Goal: Task Accomplishment & Management: Use online tool/utility

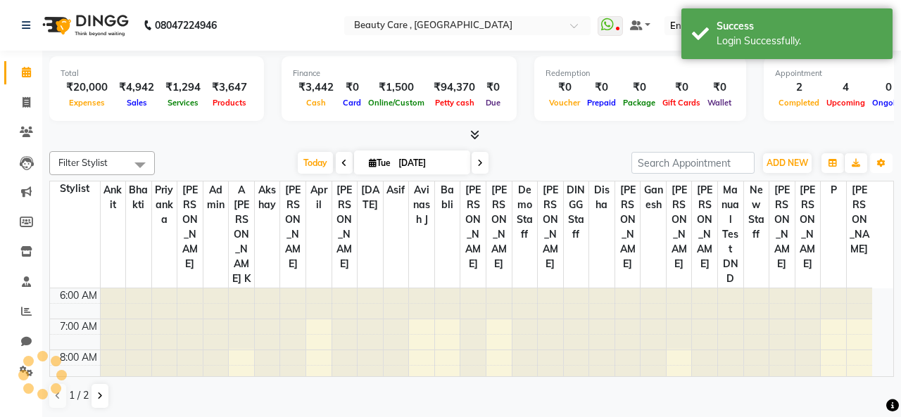
click at [877, 161] on icon "button" at bounding box center [881, 163] width 8 height 8
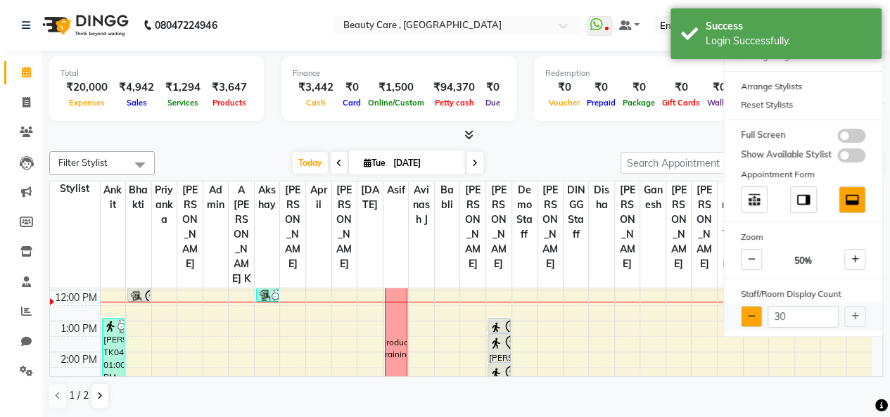
click at [760, 310] on button at bounding box center [751, 316] width 21 height 21
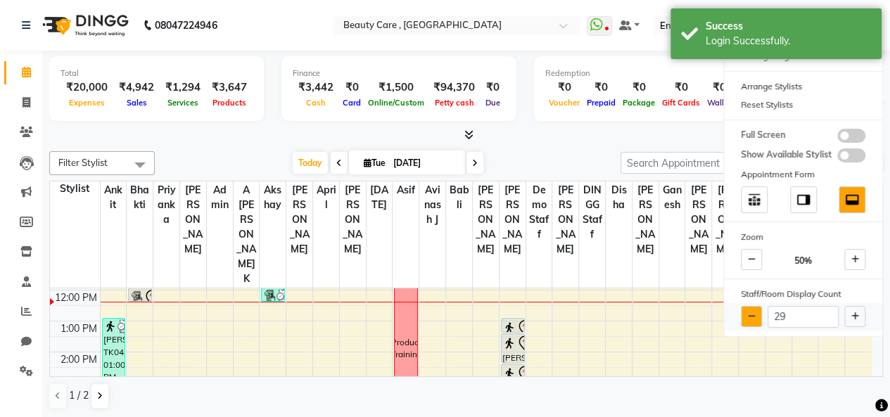
click at [760, 310] on button at bounding box center [751, 316] width 21 height 21
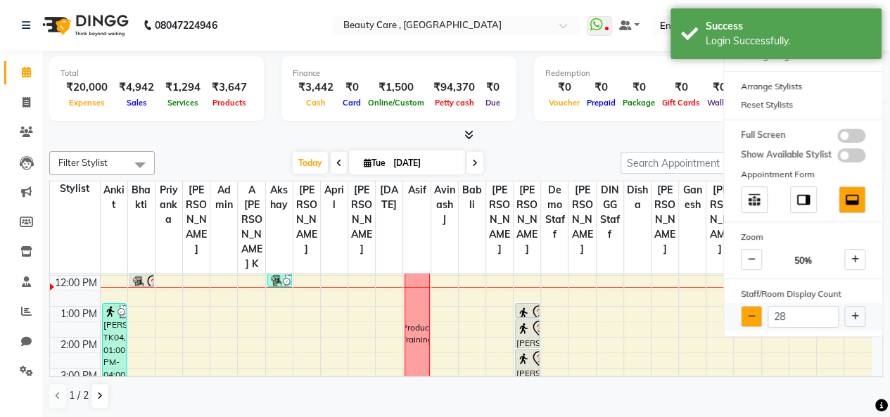
click at [760, 310] on button at bounding box center [751, 316] width 21 height 21
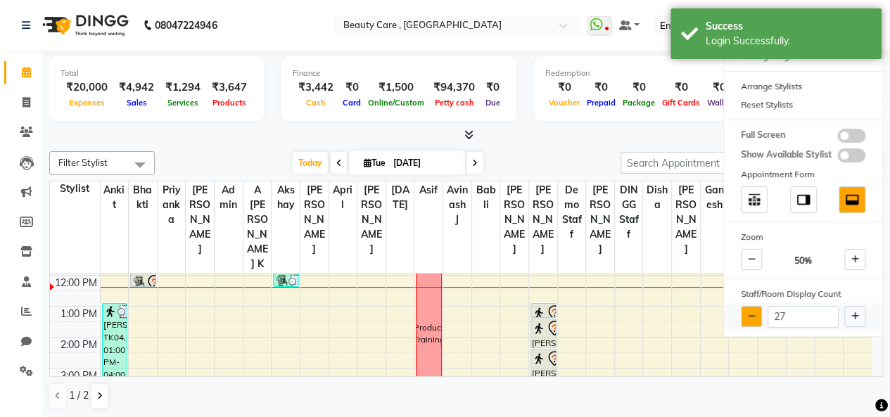
click at [760, 310] on button at bounding box center [751, 316] width 21 height 21
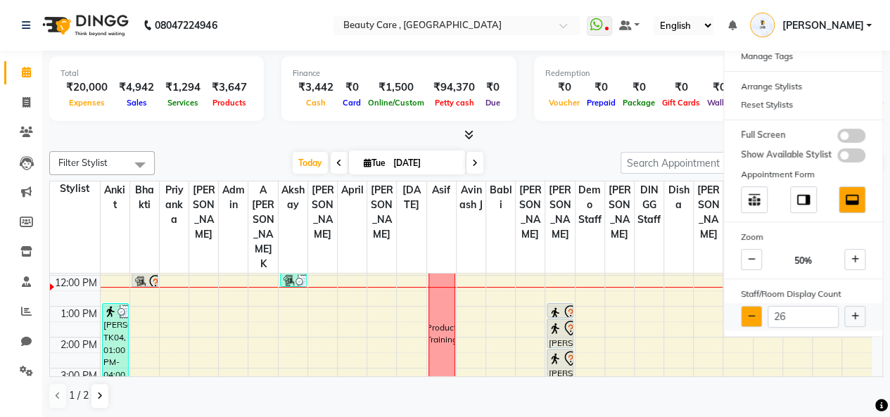
click at [760, 310] on button at bounding box center [751, 316] width 21 height 21
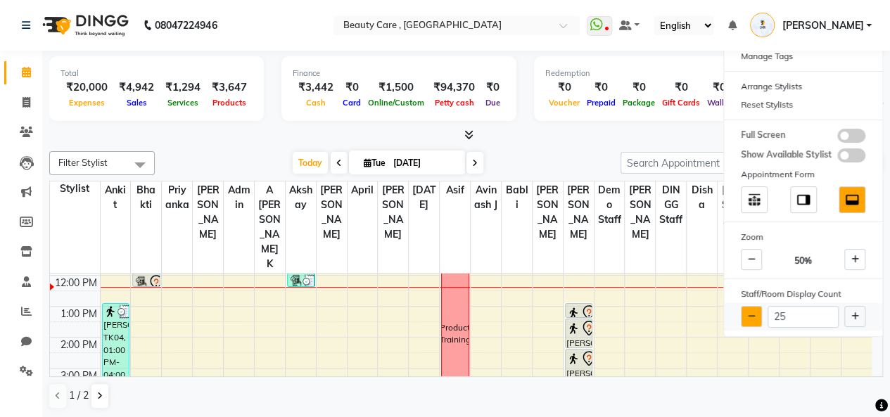
click at [760, 310] on button at bounding box center [751, 316] width 21 height 21
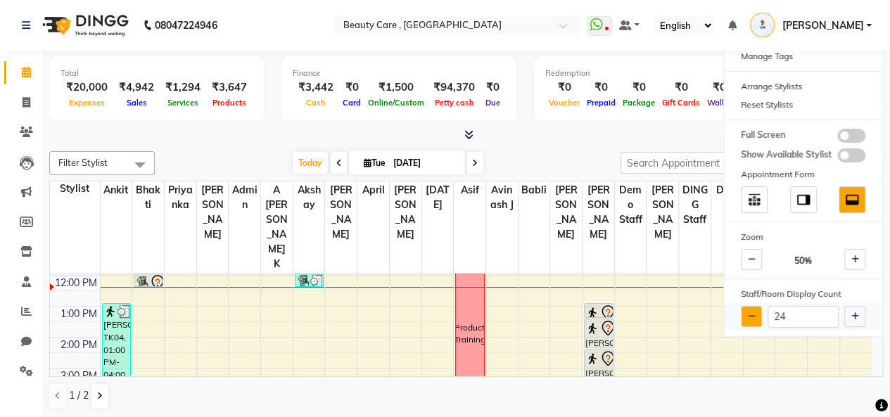
click at [760, 310] on button at bounding box center [751, 316] width 21 height 21
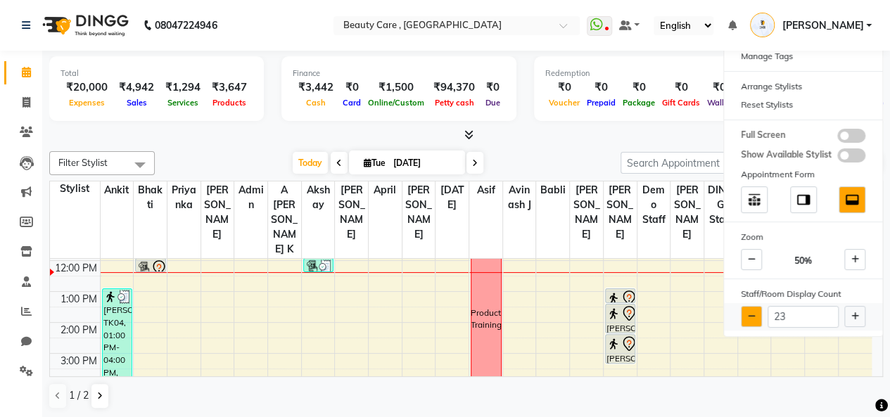
click at [760, 310] on button at bounding box center [751, 316] width 21 height 21
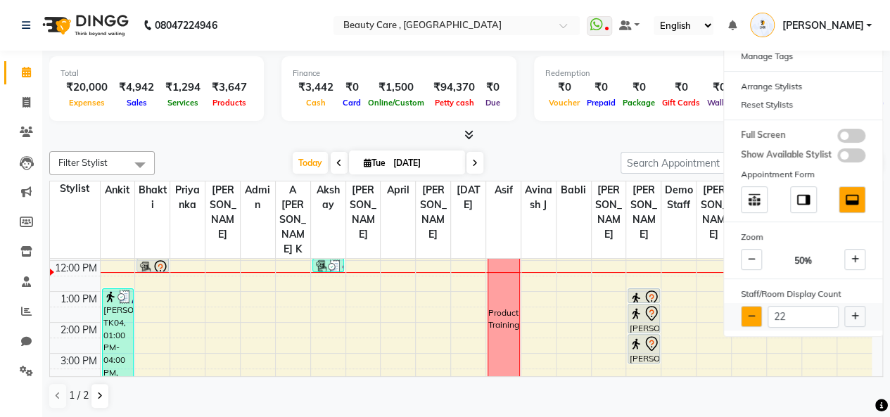
click at [760, 310] on button at bounding box center [751, 316] width 21 height 21
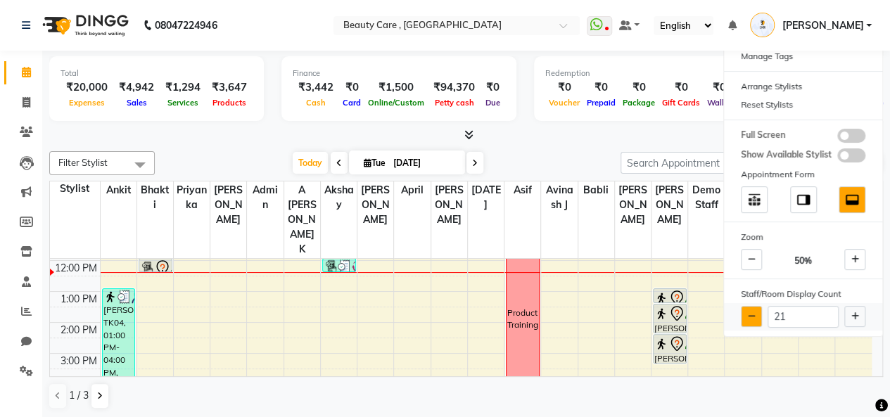
click at [760, 310] on button at bounding box center [751, 316] width 21 height 21
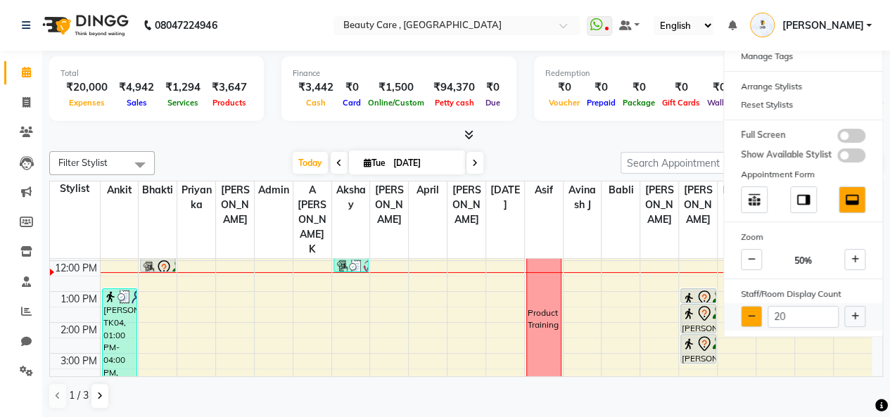
click at [760, 310] on button at bounding box center [751, 316] width 21 height 21
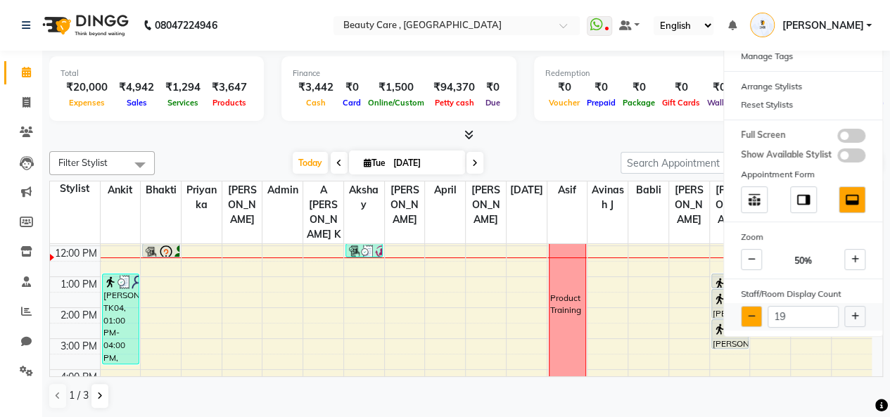
click at [760, 310] on button at bounding box center [751, 316] width 21 height 21
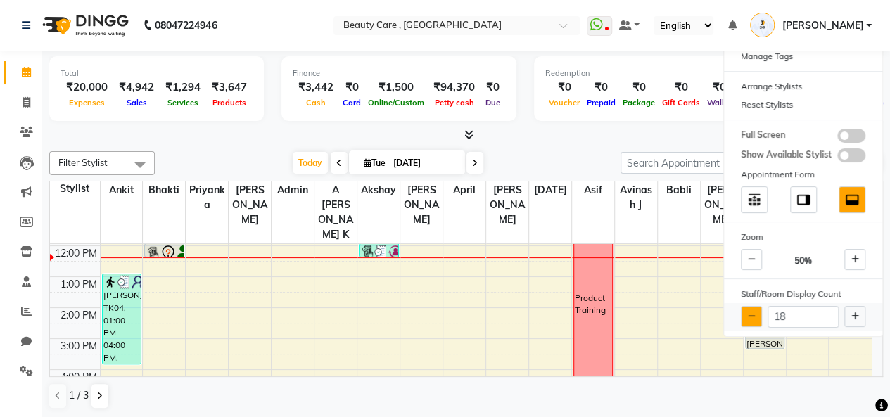
click at [760, 310] on button at bounding box center [751, 316] width 21 height 21
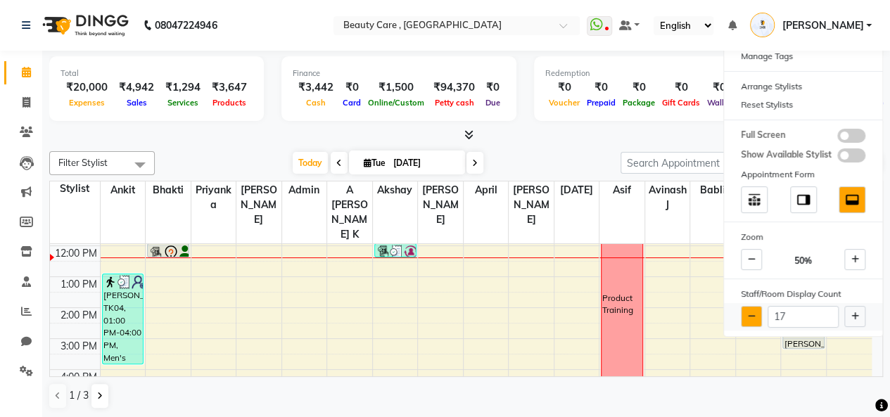
click at [760, 310] on button at bounding box center [751, 316] width 21 height 21
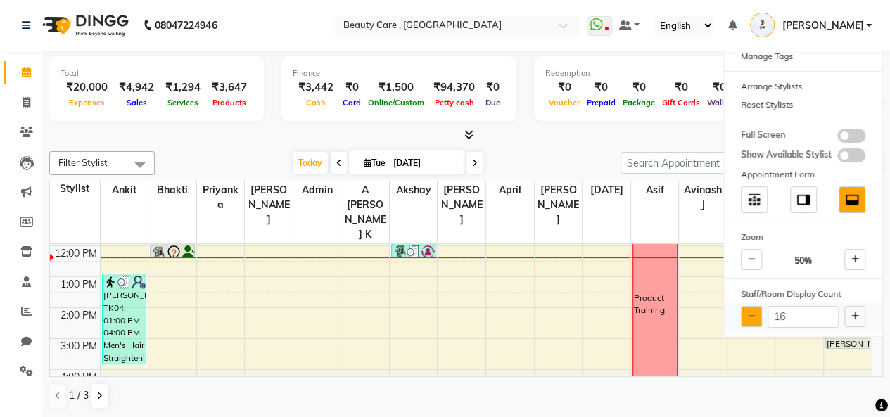
click at [760, 310] on button at bounding box center [751, 316] width 21 height 21
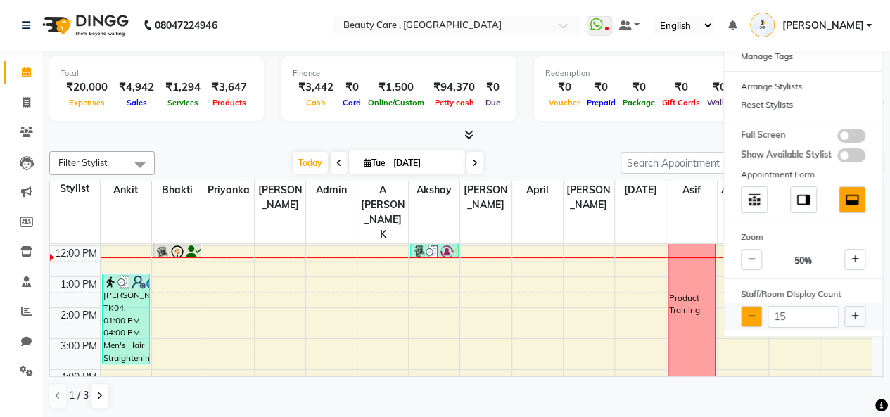
click at [760, 310] on button at bounding box center [751, 316] width 21 height 21
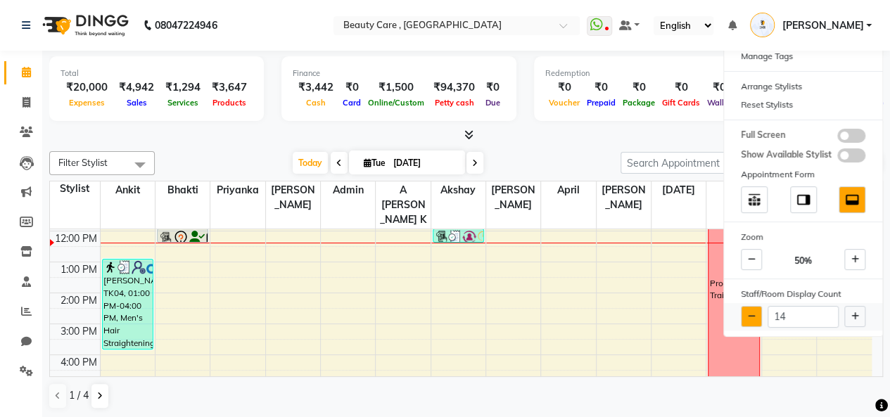
click at [760, 310] on button at bounding box center [751, 316] width 21 height 21
type input "13"
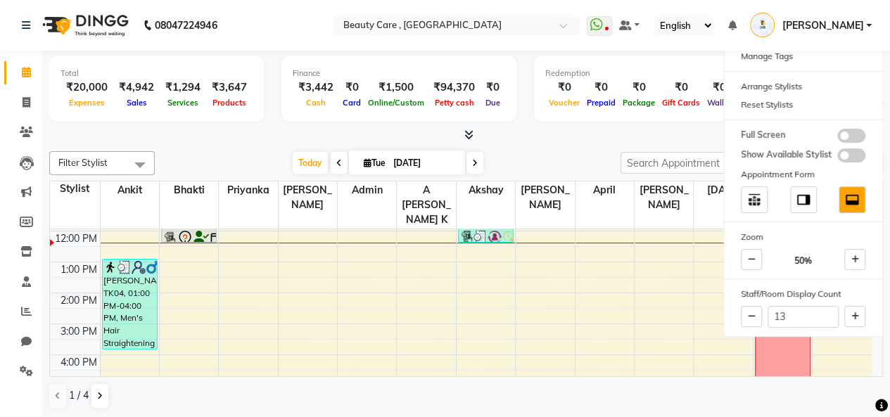
click at [550, 132] on div at bounding box center [466, 135] width 834 height 15
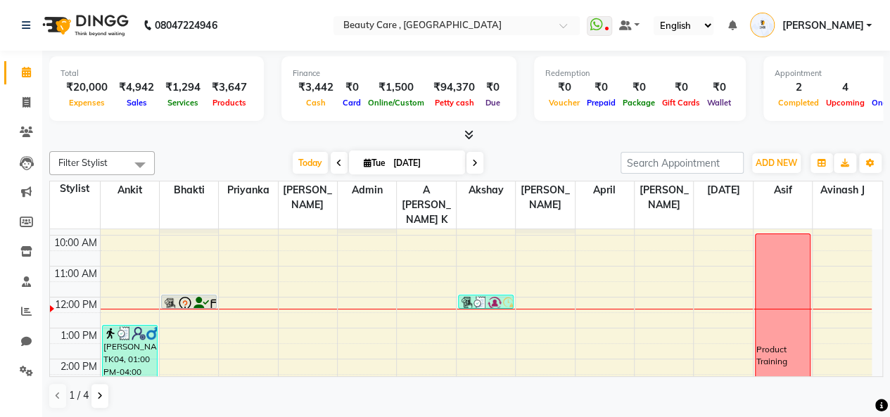
scroll to position [122, 0]
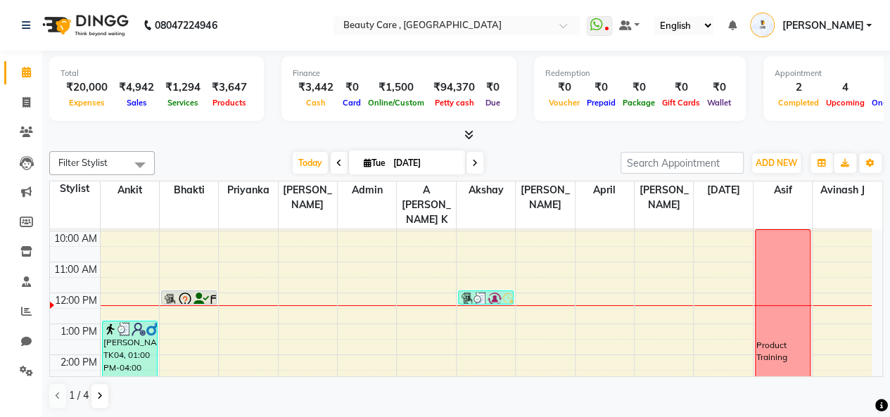
click at [526, 153] on div "[DATE] [DATE]" at bounding box center [388, 163] width 452 height 21
click at [26, 24] on icon at bounding box center [26, 25] width 8 height 10
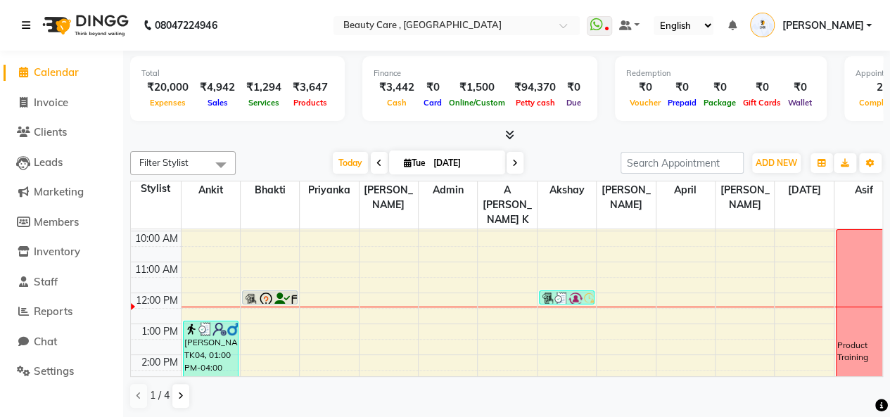
click at [27, 27] on icon at bounding box center [26, 25] width 8 height 10
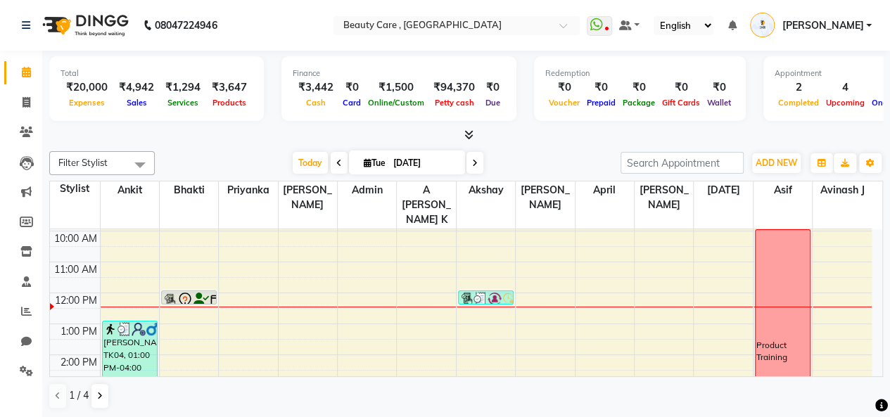
click at [736, 27] on icon at bounding box center [732, 25] width 8 height 10
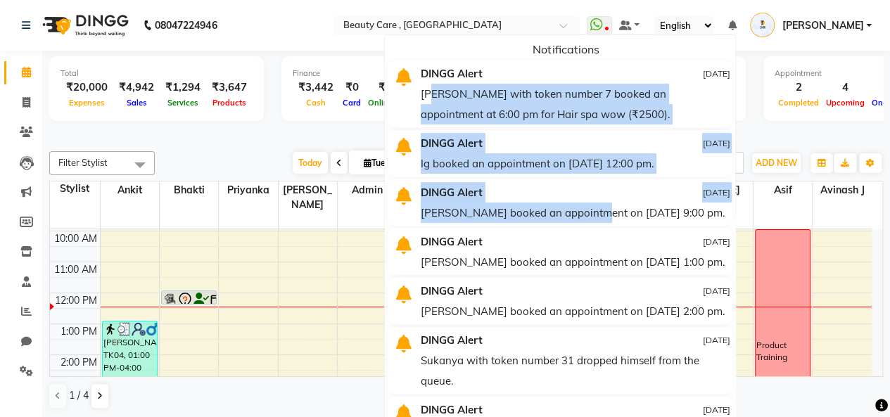
drag, startPoint x: 481, startPoint y: 88, endPoint x: 640, endPoint y: 222, distance: 207.8
click at [640, 222] on ul "Notifications DINGG Alert [DATE] MAHENDRA with token number 7 booked an appoint…" at bounding box center [560, 234] width 352 height 401
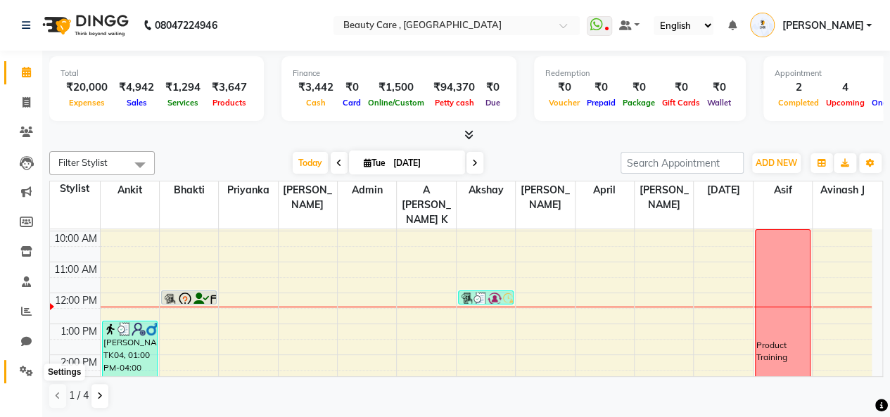
click at [21, 369] on icon at bounding box center [26, 371] width 13 height 11
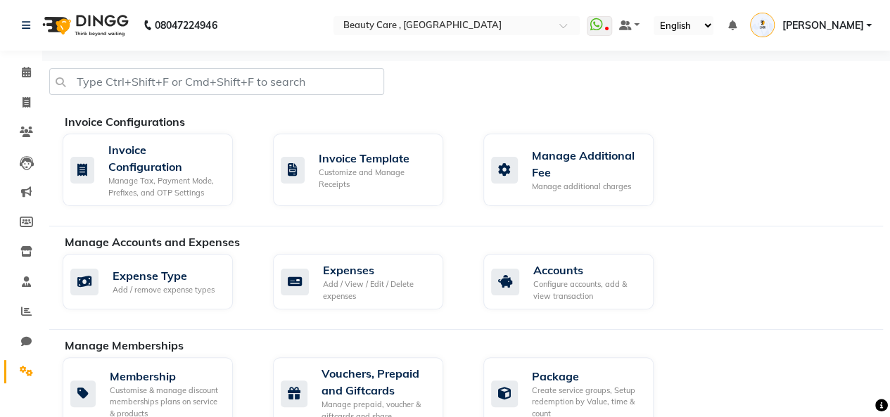
scroll to position [913, 0]
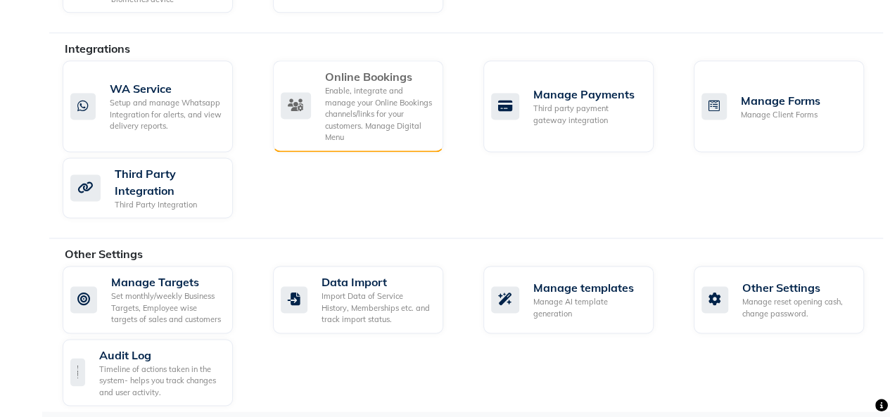
click at [352, 89] on div "Enable, integrate and manage your Online Bookings channels/links for your custo…" at bounding box center [378, 114] width 107 height 58
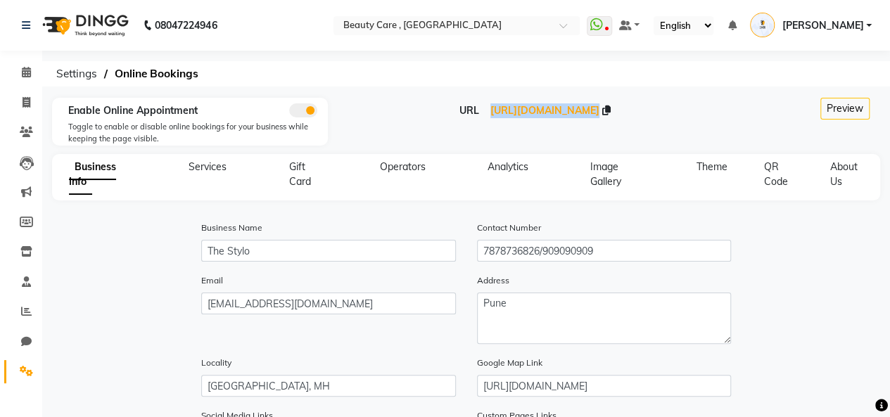
drag, startPoint x: 428, startPoint y: 106, endPoint x: 659, endPoint y: 103, distance: 230.8
click at [659, 103] on div "Enable Online Appointment Toggle to enable or disable online bookings for your …" at bounding box center [466, 124] width 828 height 53
click at [502, 106] on span "[URL][DOMAIN_NAME]" at bounding box center [544, 110] width 109 height 13
click at [778, 181] on span "QR Code" at bounding box center [776, 173] width 24 height 27
select select "256"
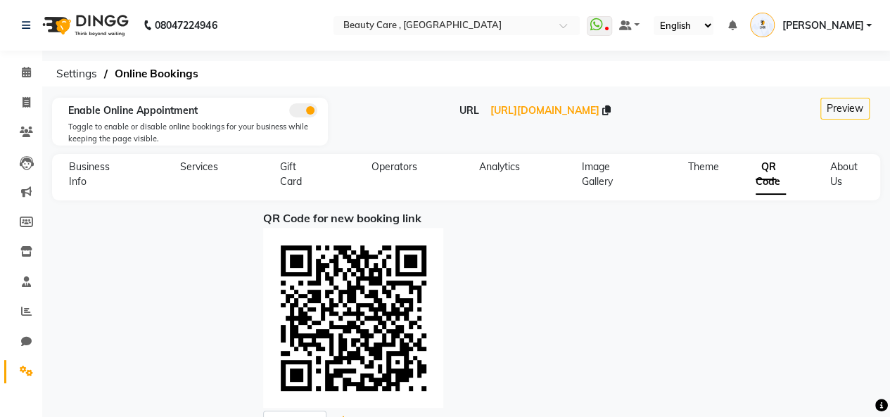
click at [736, 24] on icon at bounding box center [732, 25] width 8 height 10
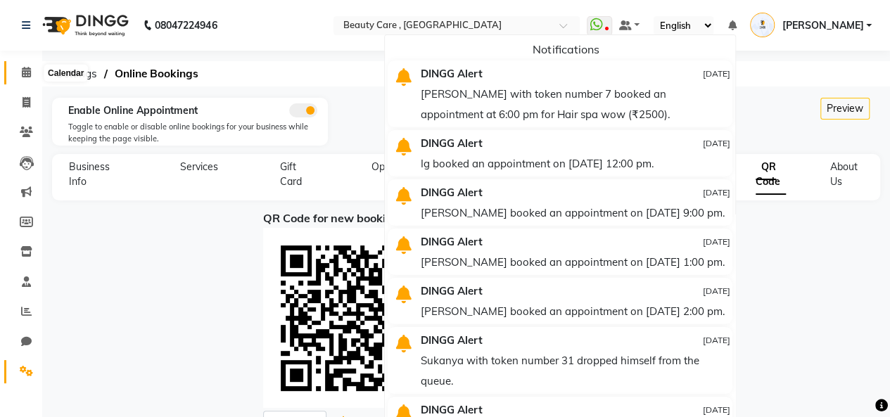
click at [23, 69] on icon at bounding box center [26, 72] width 9 height 11
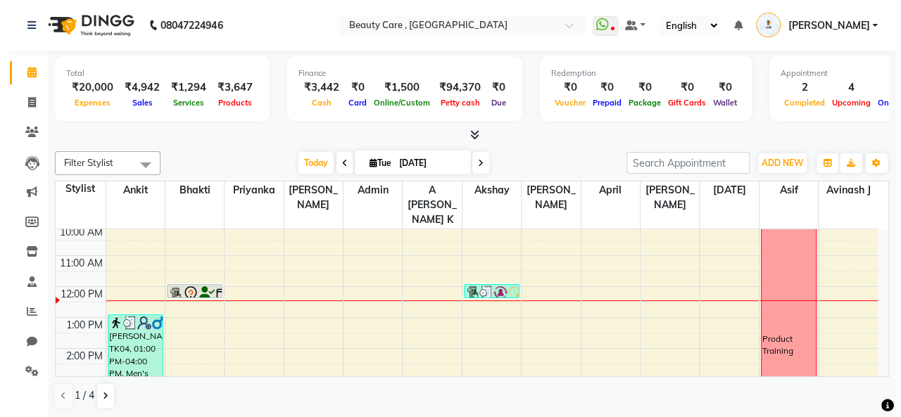
scroll to position [148, 0]
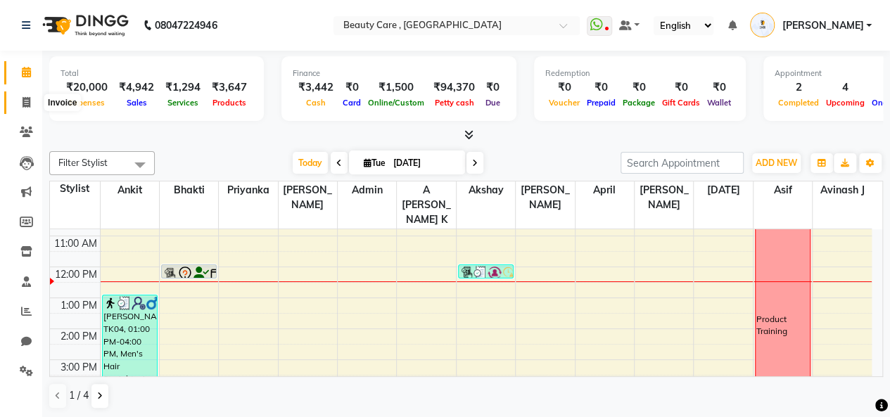
click at [23, 98] on icon at bounding box center [27, 102] width 8 height 11
select select "service"
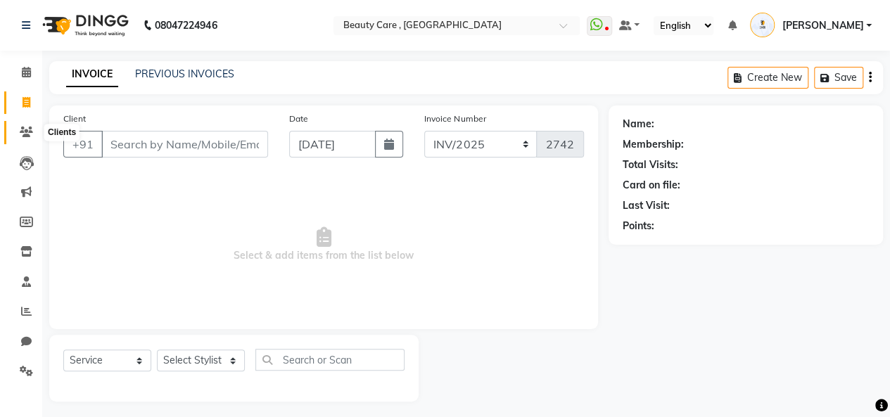
click at [28, 132] on icon at bounding box center [26, 132] width 13 height 11
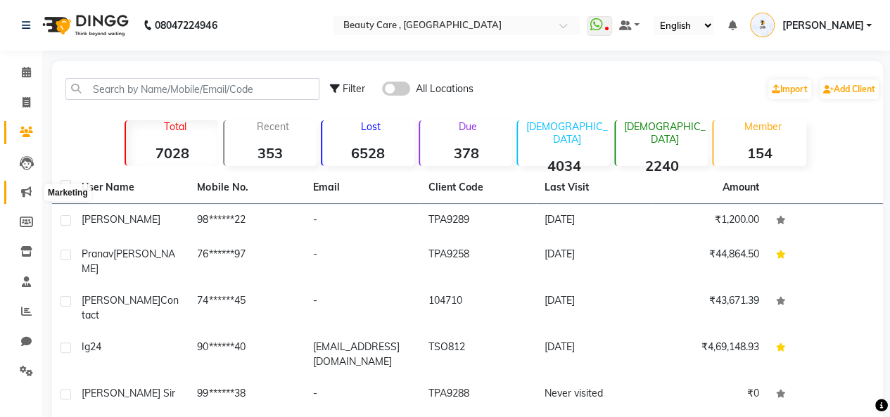
click at [29, 191] on icon at bounding box center [26, 191] width 11 height 11
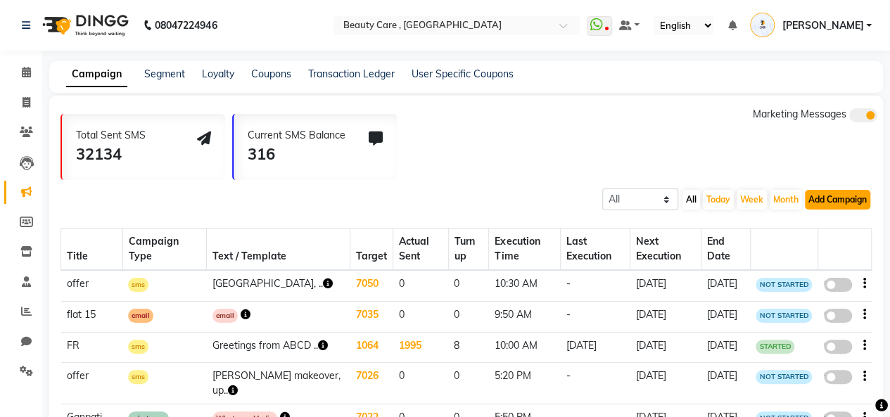
click at [837, 201] on button "Add Campaign" at bounding box center [837, 200] width 65 height 20
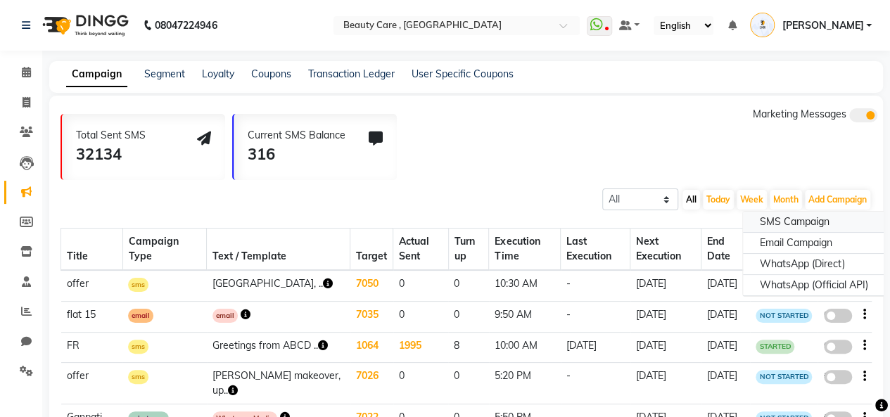
click at [782, 222] on div "SMS Campaign" at bounding box center [814, 222] width 142 height 21
select select "2"
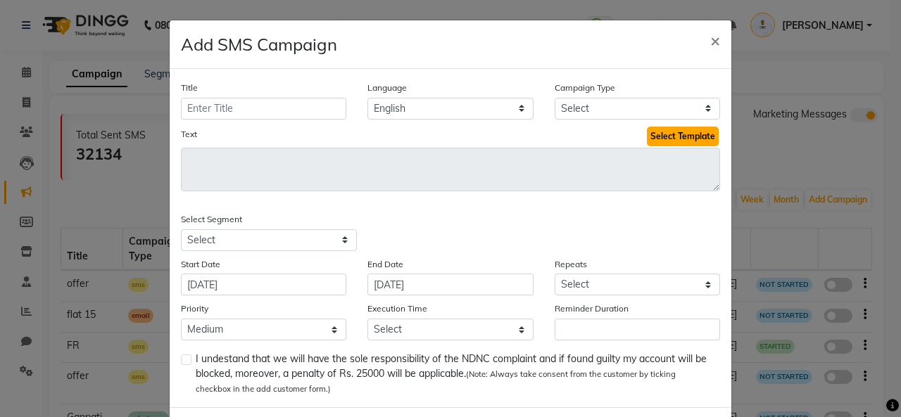
click at [661, 140] on button "Select Template" at bounding box center [683, 137] width 72 height 20
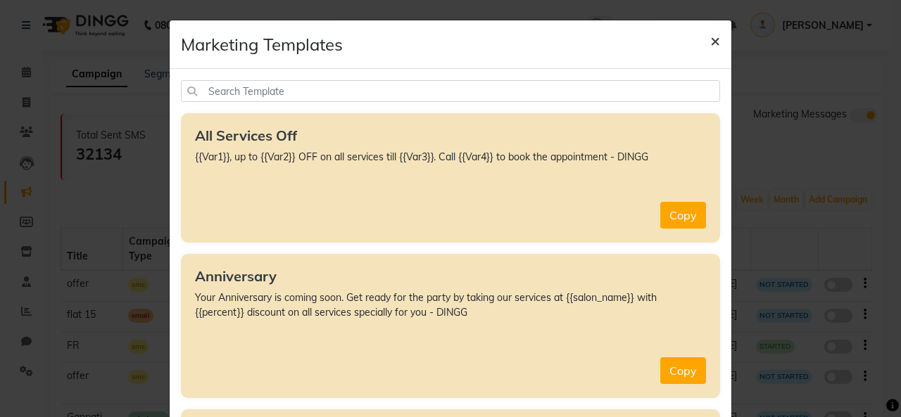
click at [714, 42] on span "×" at bounding box center [715, 40] width 10 height 21
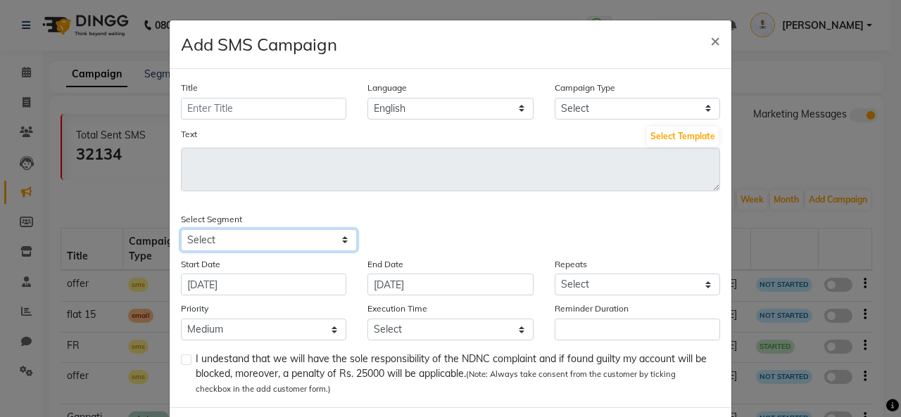
click at [210, 247] on select "Select All Customers All [DEMOGRAPHIC_DATA] Customer All [DEMOGRAPHIC_DATA] Cus…" at bounding box center [269, 240] width 176 height 22
click at [711, 44] on span "×" at bounding box center [715, 40] width 10 height 21
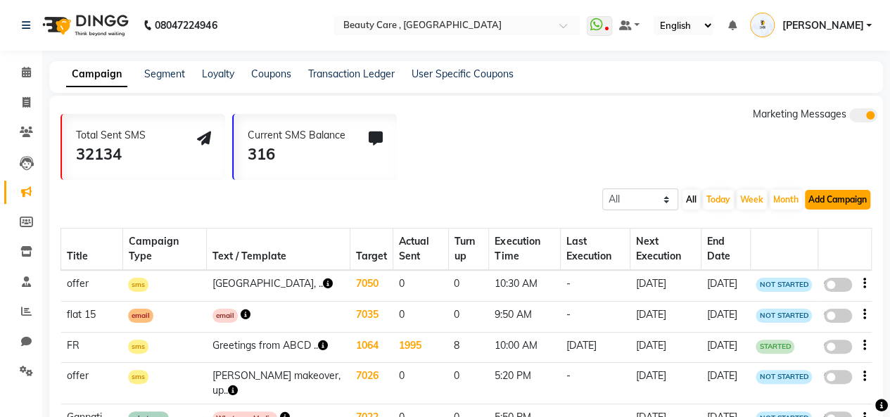
click at [827, 199] on button "Add Campaign" at bounding box center [837, 200] width 65 height 20
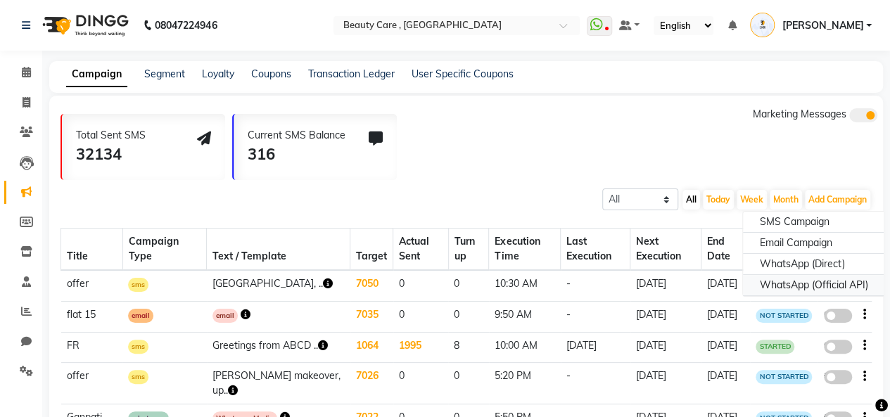
click at [785, 282] on div "WhatsApp (Official API)" at bounding box center [814, 285] width 142 height 21
select select "2"
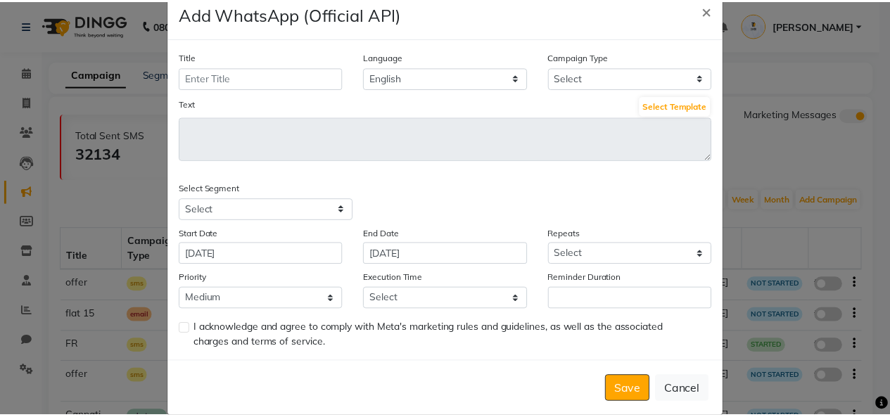
scroll to position [27, 0]
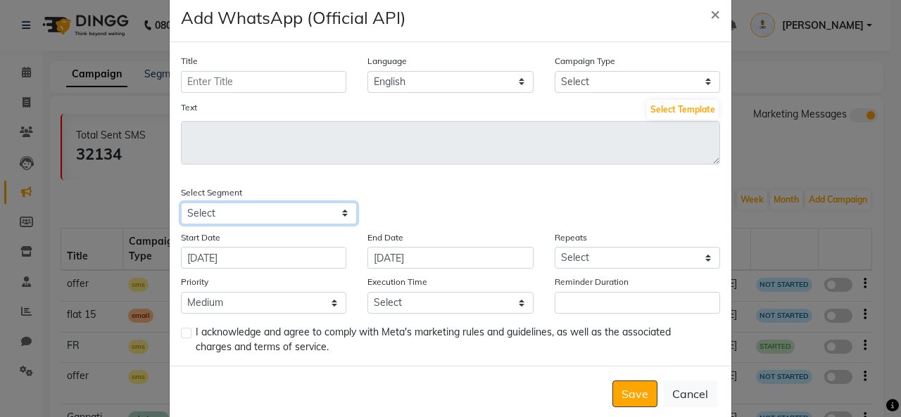
click at [213, 213] on select "Select All Customers All [DEMOGRAPHIC_DATA] Customer All [DEMOGRAPHIC_DATA] Cus…" at bounding box center [269, 214] width 176 height 22
click at [680, 395] on button "Cancel" at bounding box center [690, 394] width 54 height 27
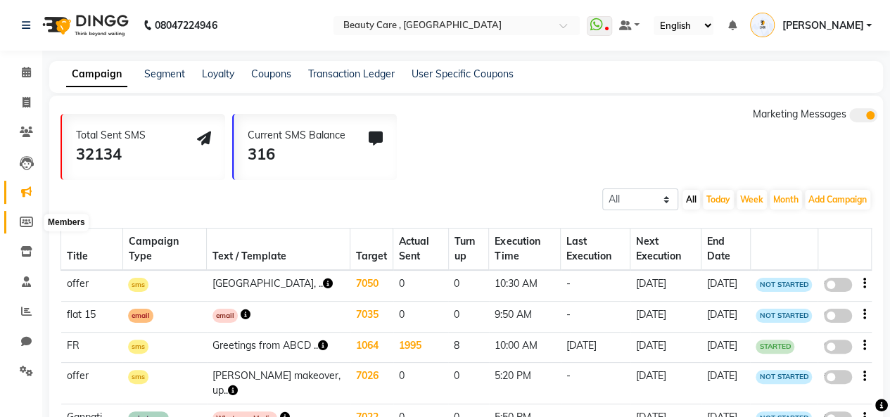
click at [24, 224] on icon at bounding box center [26, 222] width 13 height 11
select select
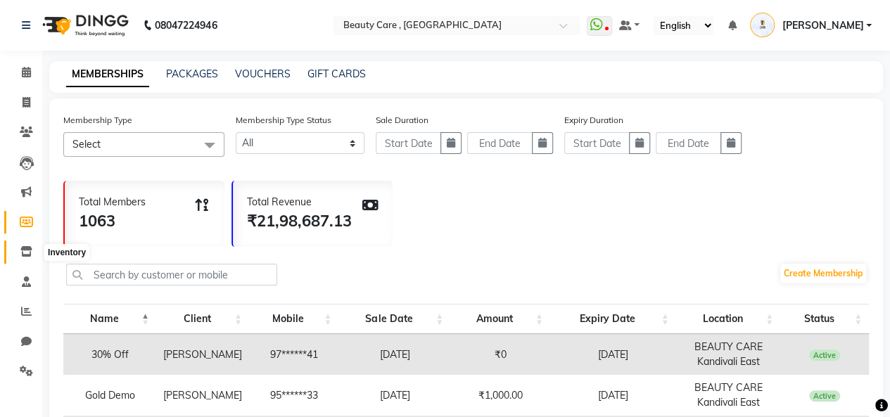
click at [29, 253] on icon at bounding box center [26, 251] width 12 height 11
select select
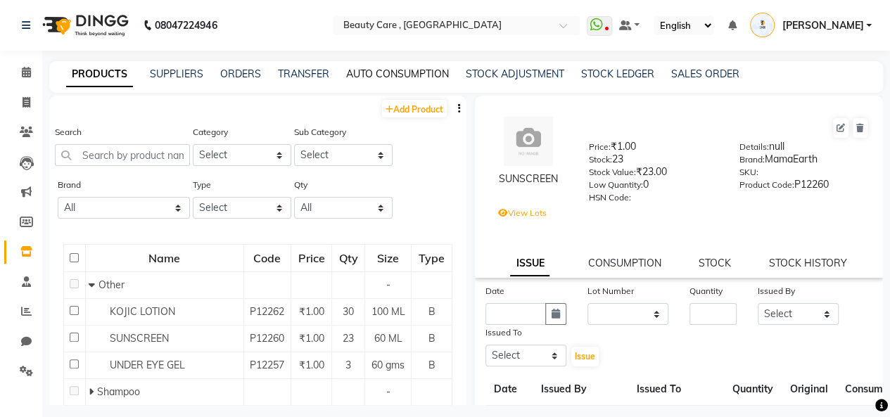
click at [362, 70] on link "AUTO CONSUMPTION" at bounding box center [397, 74] width 103 height 13
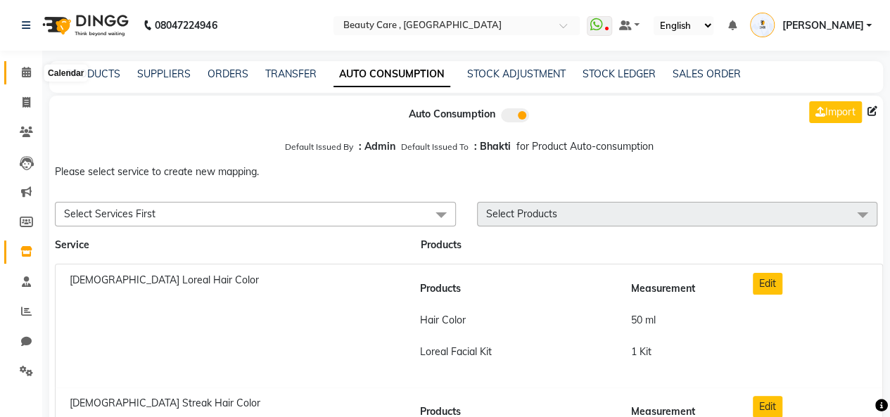
click at [27, 72] on icon at bounding box center [26, 72] width 9 height 11
